Goal: Information Seeking & Learning: Learn about a topic

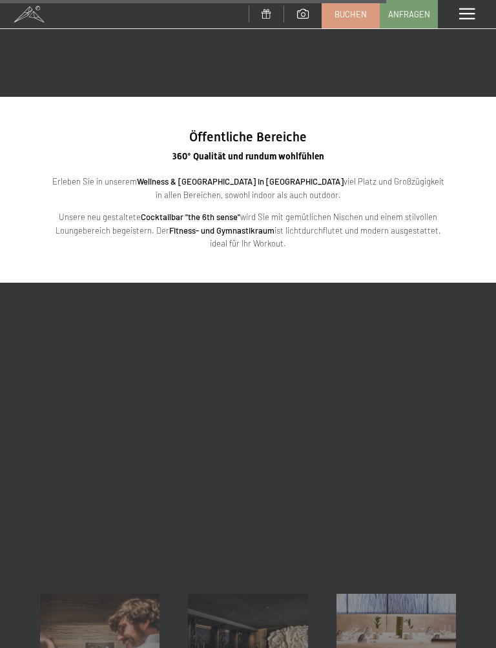
scroll to position [2107, 0]
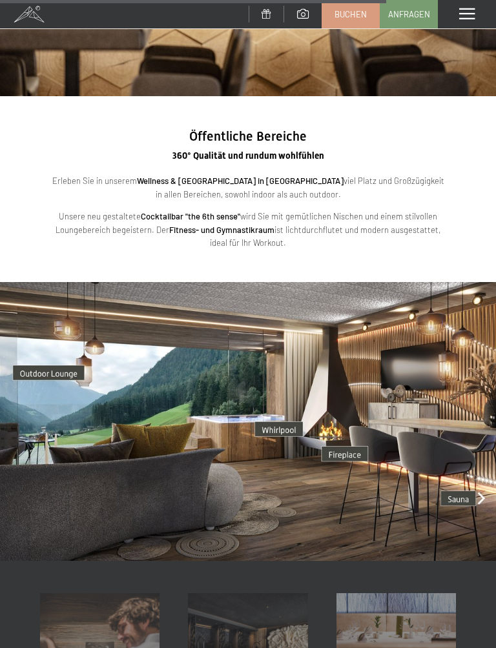
click at [283, 415] on img at bounding box center [248, 421] width 496 height 279
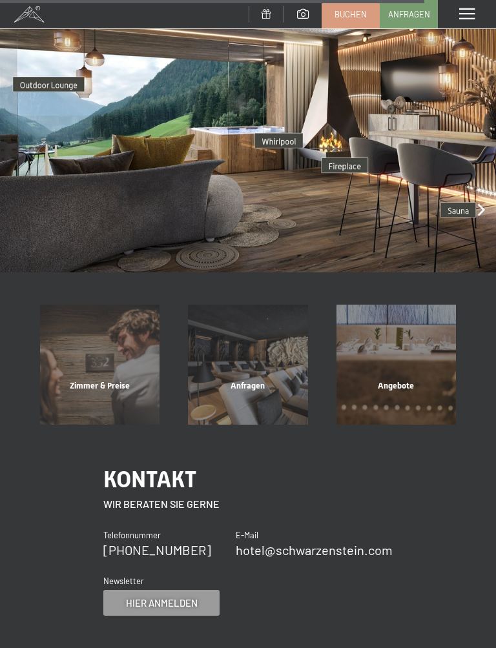
scroll to position [2440, 0]
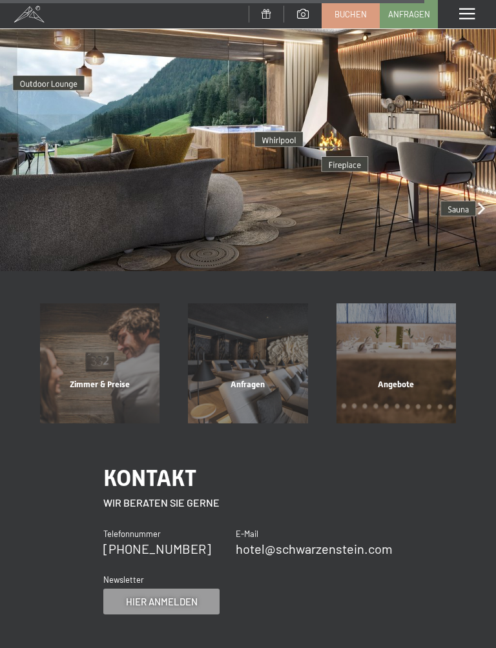
click at [112, 379] on div "Zimmer & Preise" at bounding box center [100, 401] width 148 height 44
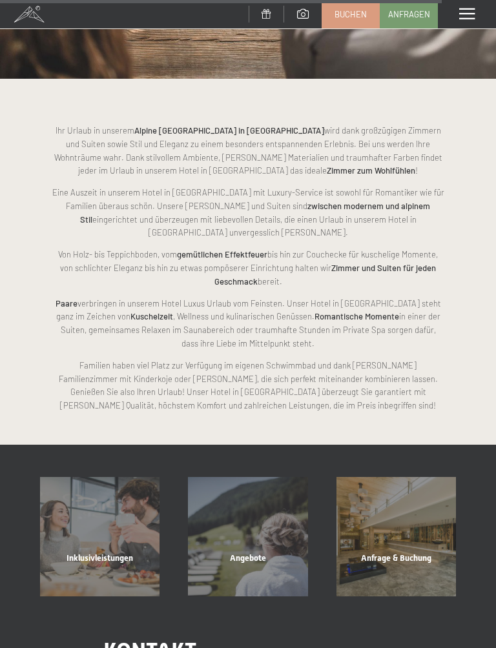
scroll to position [4348, 0]
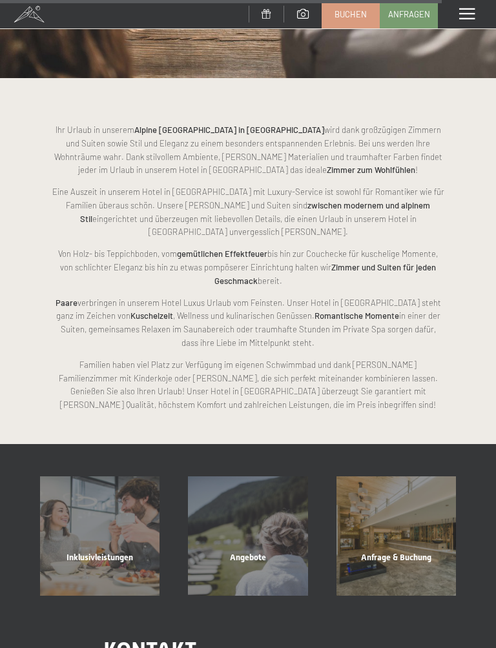
click at [100, 552] on div "Inklusivleistungen" at bounding box center [100, 574] width 148 height 44
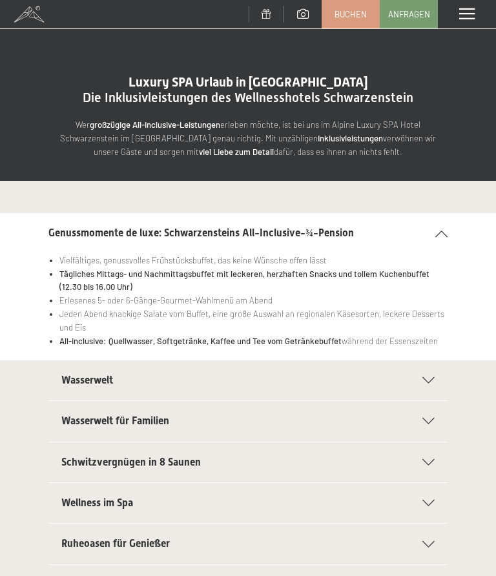
click at [433, 377] on icon at bounding box center [428, 380] width 12 height 6
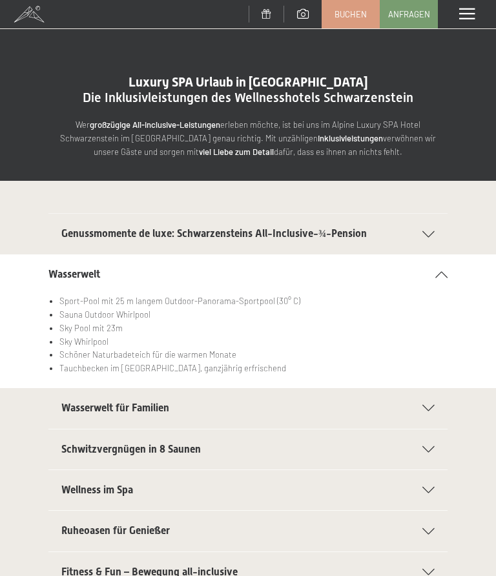
click at [430, 407] on icon at bounding box center [428, 408] width 12 height 6
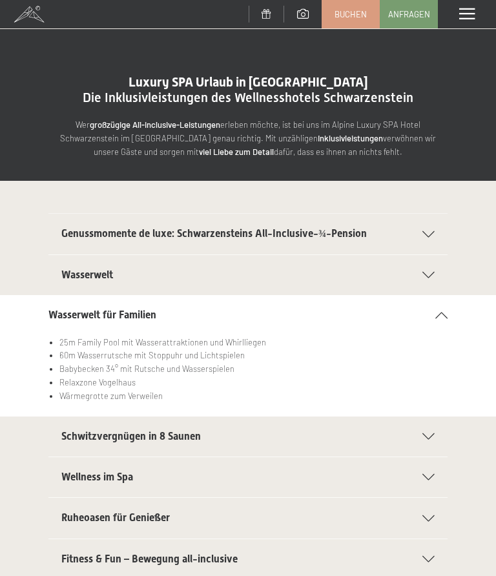
click at [434, 433] on icon at bounding box center [428, 436] width 12 height 6
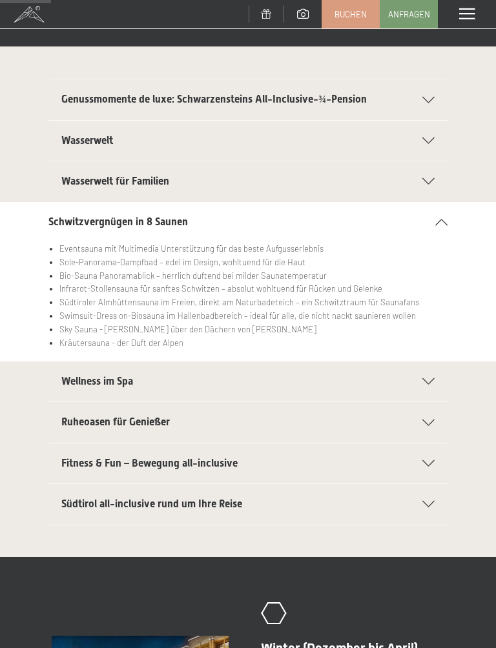
scroll to position [136, 0]
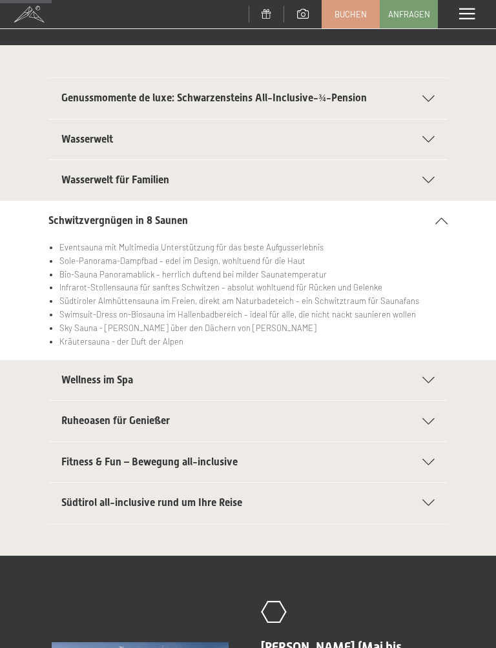
click at [427, 382] on div "Wellness im Spa" at bounding box center [247, 380] width 373 height 40
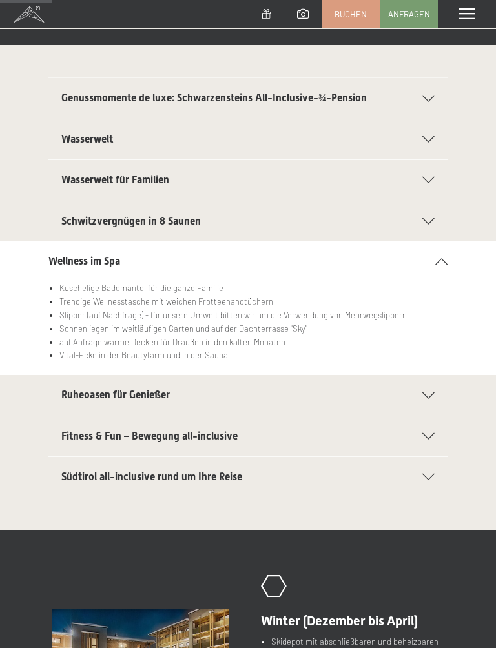
click at [433, 393] on icon at bounding box center [428, 396] width 12 height 6
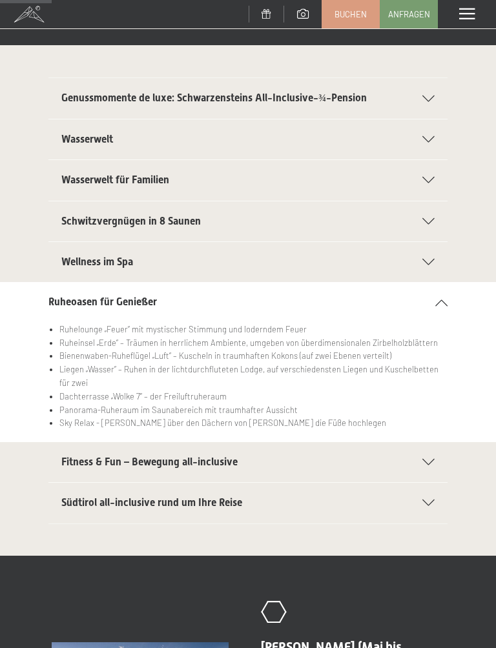
click at [431, 459] on icon at bounding box center [428, 462] width 12 height 6
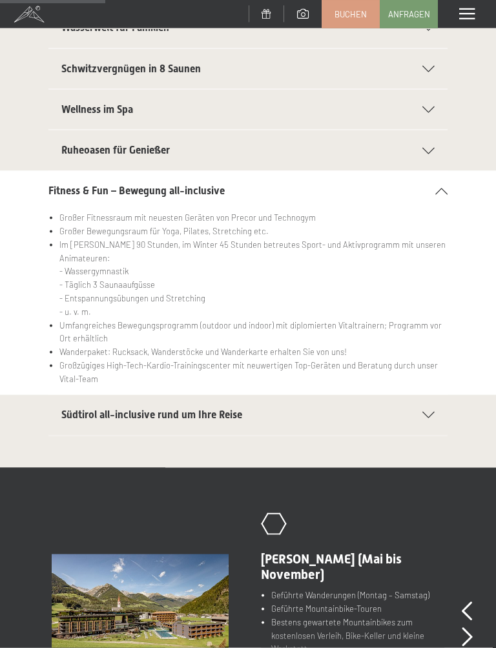
scroll to position [290, 0]
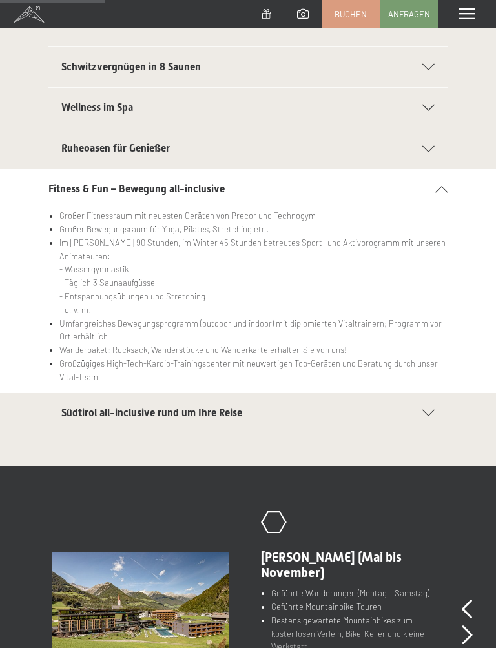
click at [433, 405] on div "Südtirol all-inclusive rund um Ihre Reise" at bounding box center [247, 413] width 373 height 40
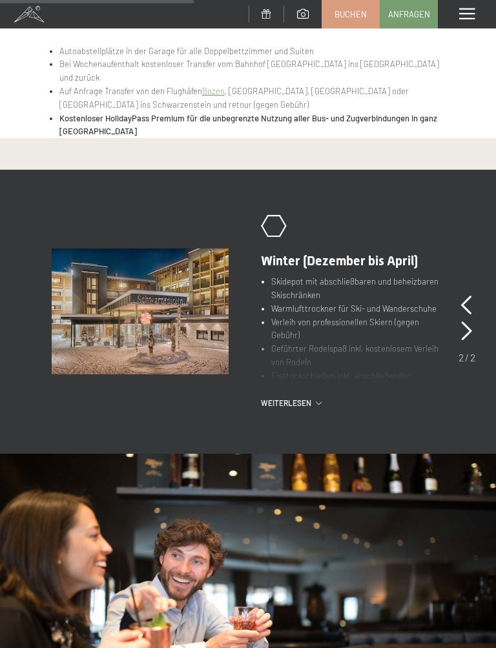
scroll to position [496, 0]
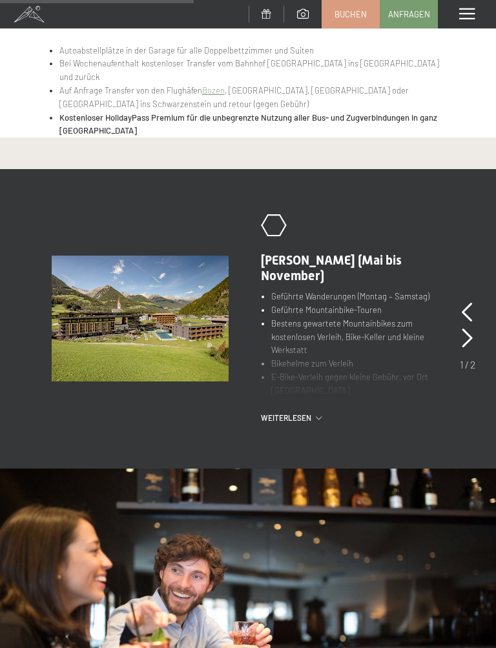
click at [320, 413] on div "Weiterlesen" at bounding box center [352, 418] width 183 height 11
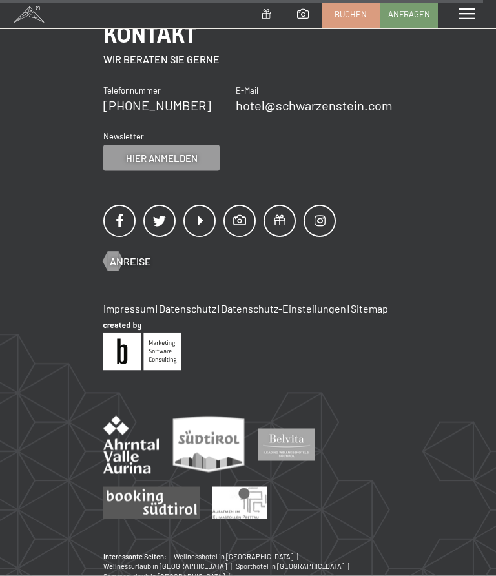
scroll to position [1418, 0]
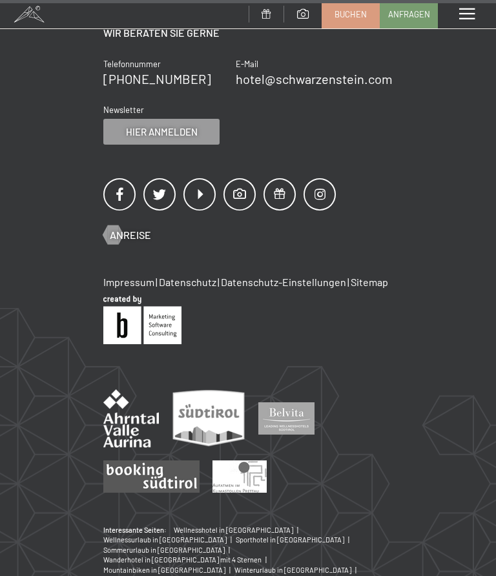
click at [474, 14] on span at bounding box center [466, 14] width 15 height 12
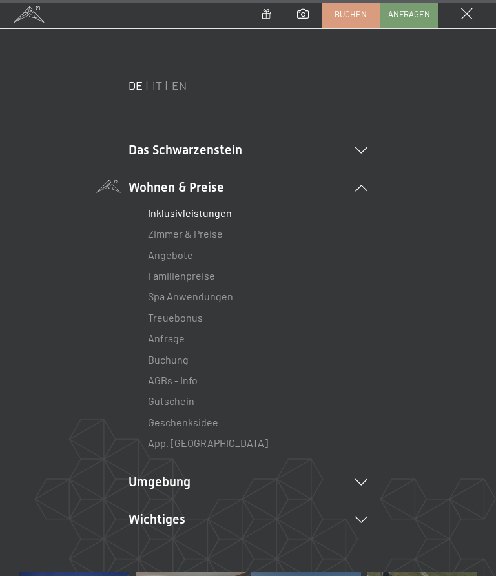
click at [196, 442] on link "App. [GEOGRAPHIC_DATA]" at bounding box center [208, 442] width 120 height 12
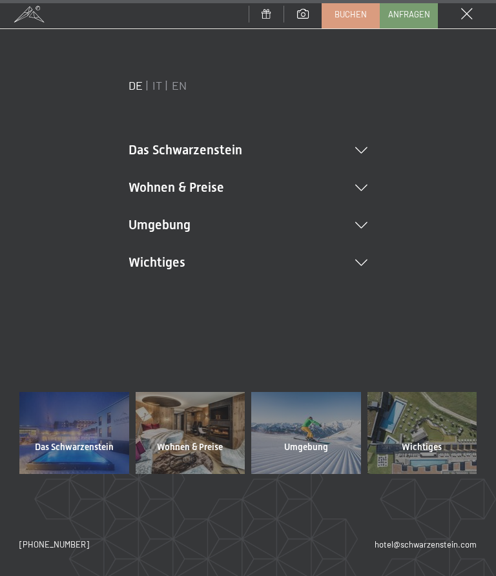
click at [363, 260] on icon at bounding box center [361, 263] width 12 height 6
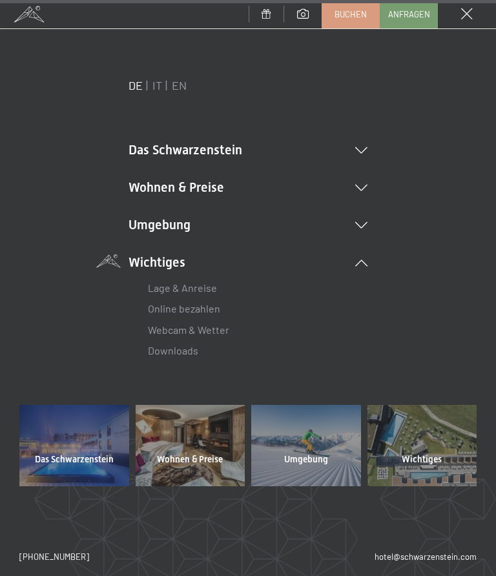
click at [427, 446] on div at bounding box center [422, 446] width 110 height 82
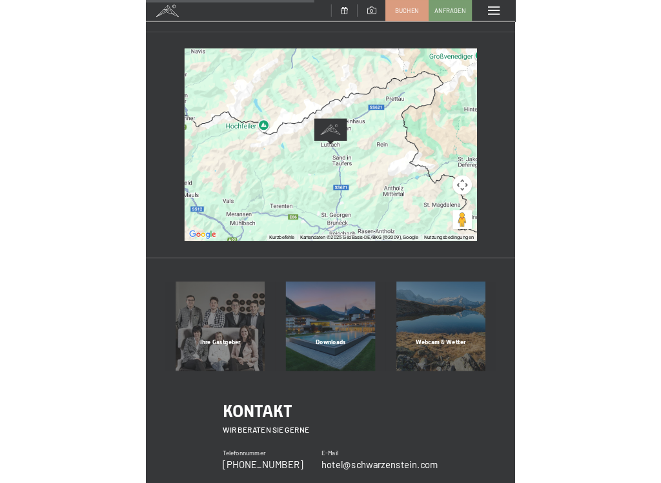
scroll to position [361, 0]
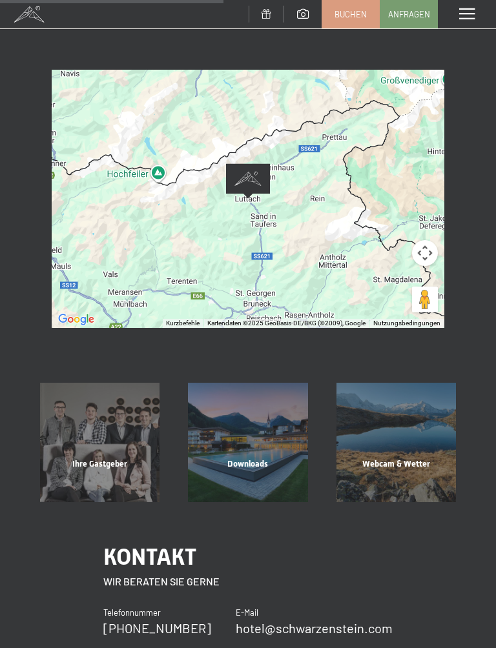
click at [495, 429] on div "Ihre Gastgeber Mehr erfahren Downloads Mehr erfahren Webcam & Wetter Mehr erfah…" at bounding box center [248, 442] width 496 height 119
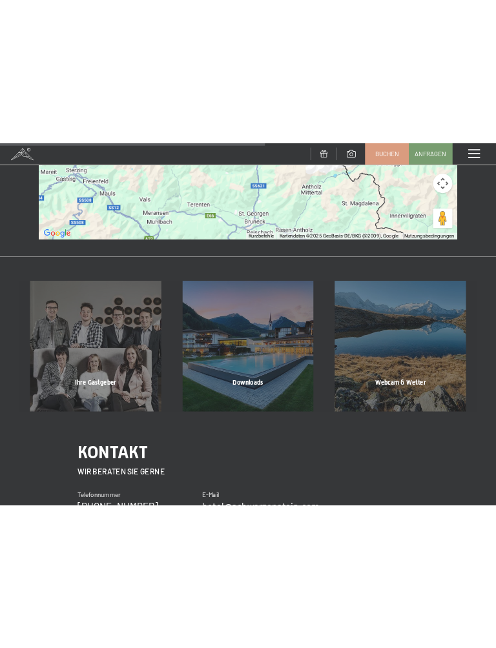
scroll to position [504, 0]
